Goal: Information Seeking & Learning: Learn about a topic

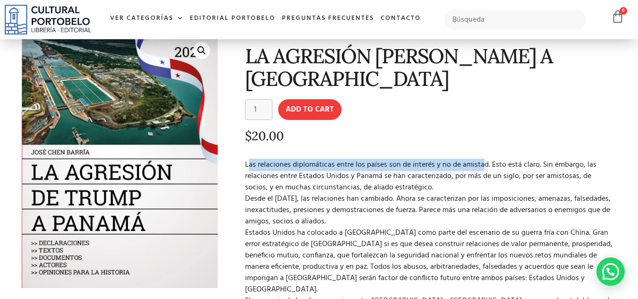
scroll to position [47, 0]
drag, startPoint x: 248, startPoint y: 143, endPoint x: 483, endPoint y: 148, distance: 234.9
click at [483, 160] on p "Las relaciones diplomáticas entre los países son de interés y no de amistad. Es…" at bounding box center [429, 245] width 369 height 170
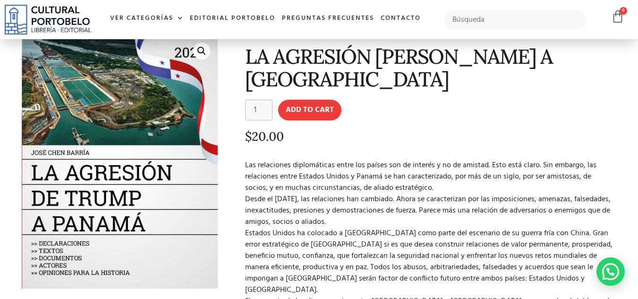
click at [322, 163] on p "Las relaciones diplomáticas entre los países son de interés y no de amistad. Es…" at bounding box center [429, 245] width 369 height 170
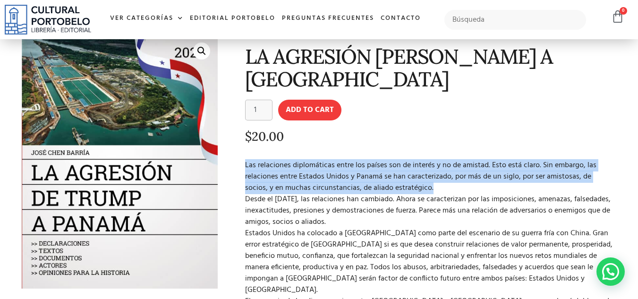
drag, startPoint x: 246, startPoint y: 141, endPoint x: 437, endPoint y: 163, distance: 191.7
click at [437, 163] on p "Las relaciones diplomáticas entre los países son de interés y no de amistad. Es…" at bounding box center [429, 245] width 369 height 170
copy p "Las relaciones diplomáticas entre los países son de interés y no de amistad. Es…"
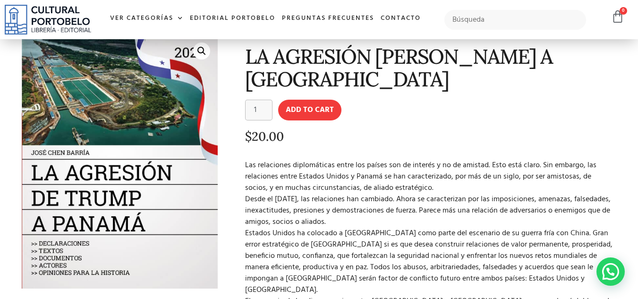
click at [325, 187] on p "Las relaciones diplomáticas entre los países son de interés y no de amistad. Es…" at bounding box center [429, 245] width 369 height 170
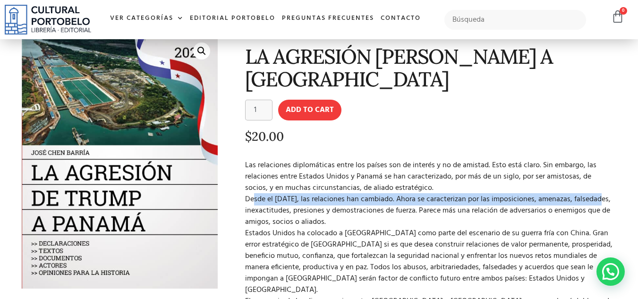
drag, startPoint x: 248, startPoint y: 176, endPoint x: 595, endPoint y: 173, distance: 347.8
click at [595, 173] on p "Las relaciones diplomáticas entre los países son de interés y no de amistad. Es…" at bounding box center [429, 245] width 369 height 170
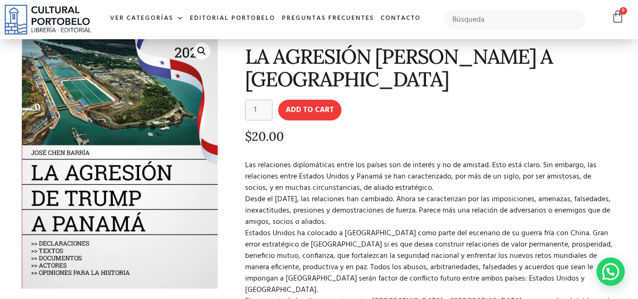
click at [271, 171] on p "Las relaciones diplomáticas entre los países son de interés y no de amistad. Es…" at bounding box center [429, 245] width 369 height 170
drag, startPoint x: 241, startPoint y: 177, endPoint x: 392, endPoint y: 197, distance: 152.5
click at [392, 197] on div "LA AGRESIÓN DE TRUMP A PANAMÁ LA AGRESIÓN DE TRUMP A PANAMÁ quantity 1 Add to c…" at bounding box center [422, 212] width 399 height 365
click at [414, 184] on p "Las relaciones diplomáticas entre los países son de interés y no de amistad. Es…" at bounding box center [429, 245] width 369 height 170
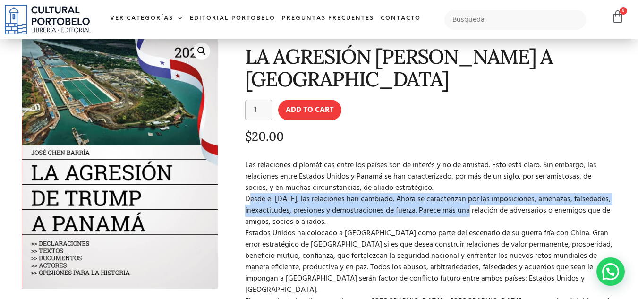
drag, startPoint x: 454, startPoint y: 189, endPoint x: 247, endPoint y: 176, distance: 207.4
click at [247, 176] on p "Las relaciones diplomáticas entre los países son de interés y no de amistad. Es…" at bounding box center [429, 245] width 369 height 170
copy p "Desde el 20 de enero del 2025, las relaciones han cambiado. Ahora se caracteriz…"
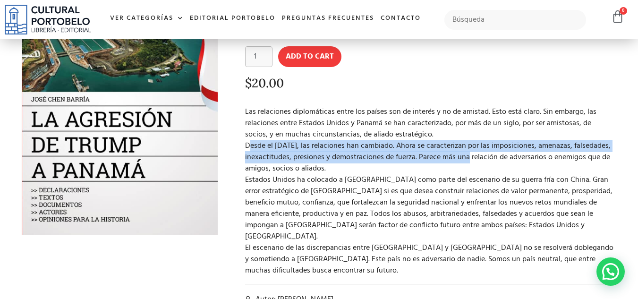
scroll to position [141, 0]
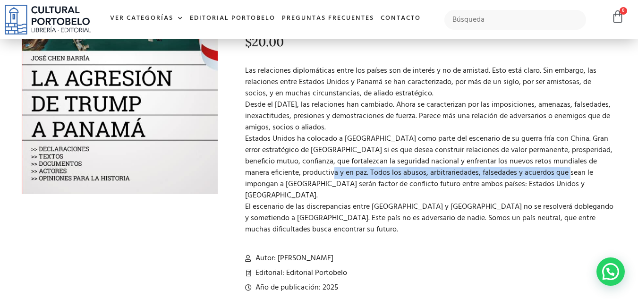
drag, startPoint x: 345, startPoint y: 149, endPoint x: 585, endPoint y: 151, distance: 239.6
click at [585, 151] on p "Las relaciones diplomáticas entre los países son de interés y no de amistad. Es…" at bounding box center [429, 150] width 369 height 170
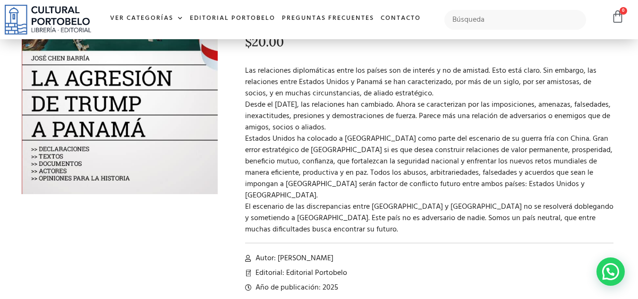
click at [436, 158] on p "Las relaciones diplomáticas entre los países son de interés y no de amistad. Es…" at bounding box center [429, 150] width 369 height 170
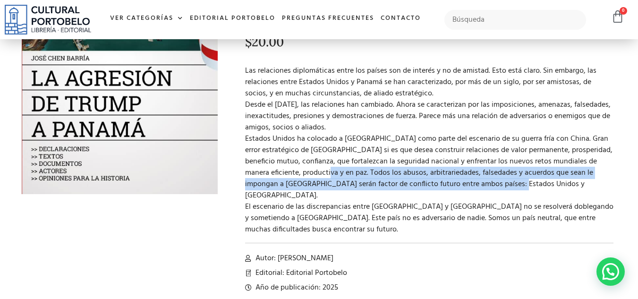
drag, startPoint x: 344, startPoint y: 151, endPoint x: 526, endPoint y: 161, distance: 182.7
click at [526, 161] on p "Las relaciones diplomáticas entre los países son de interés y no de amistad. Es…" at bounding box center [429, 150] width 369 height 170
copy p "Todos los abusos, arbitrariedades, falsedades y acuerdos que sean le impongan a…"
